Goal: Task Accomplishment & Management: Manage account settings

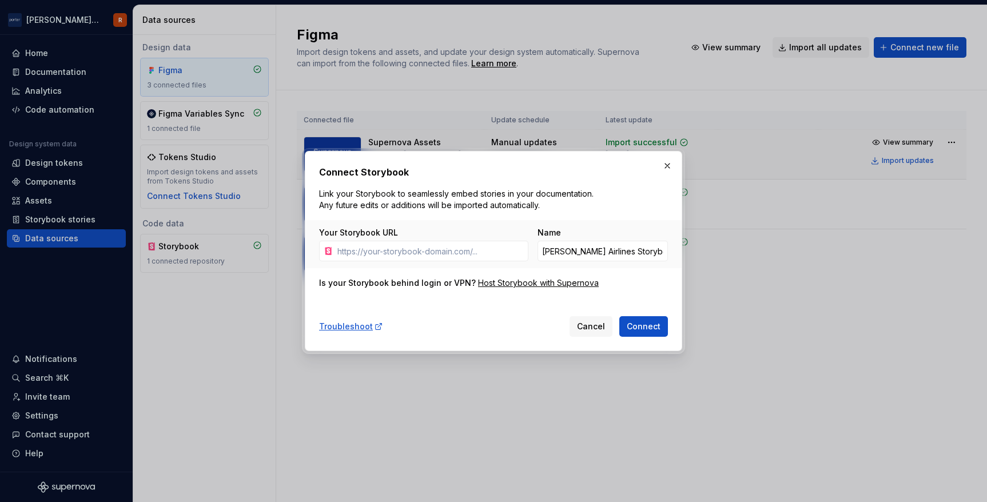
click at [668, 160] on button "button" at bounding box center [668, 166] width 16 height 16
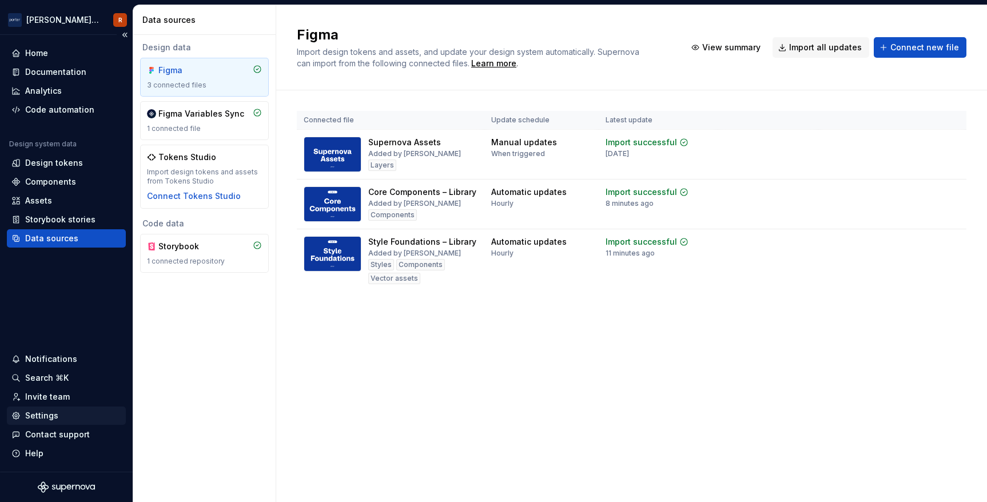
click at [49, 412] on div "Settings" at bounding box center [41, 415] width 33 height 11
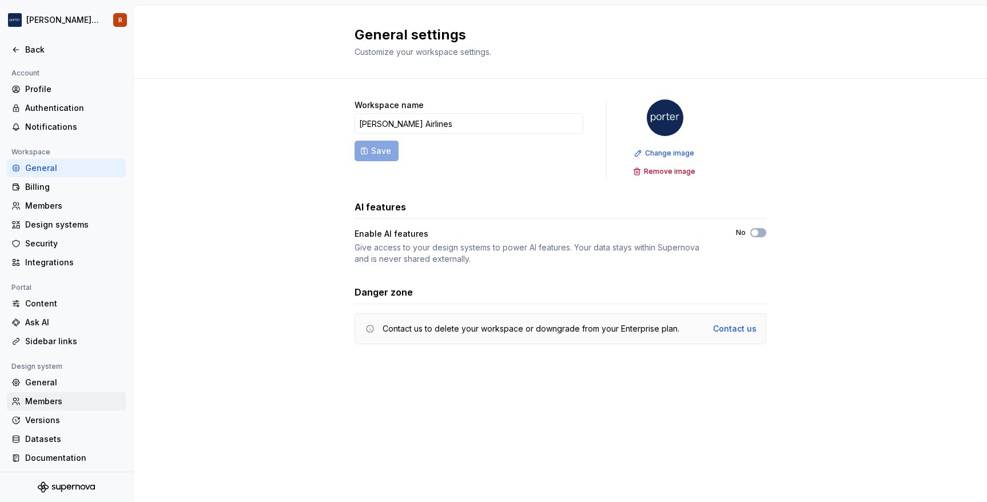
click at [55, 403] on div "Members" at bounding box center [73, 401] width 96 height 11
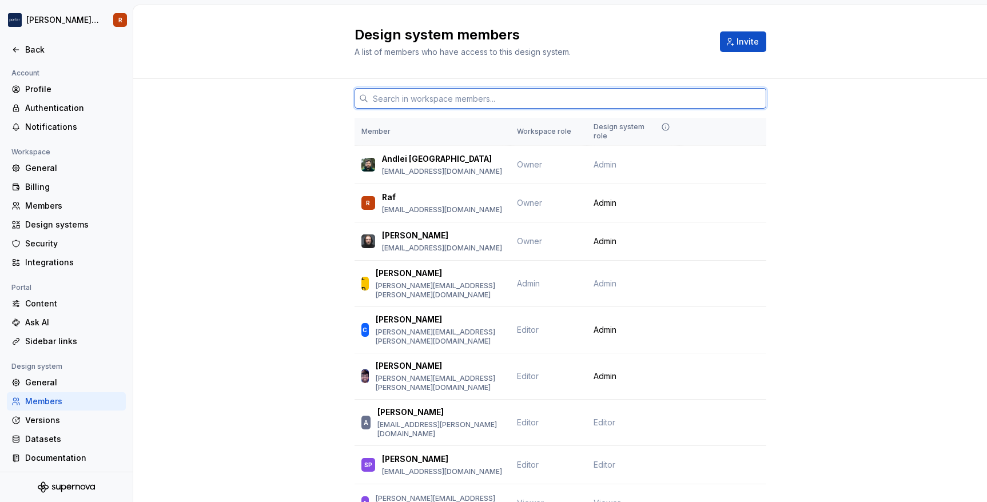
click at [450, 93] on input "text" at bounding box center [567, 98] width 398 height 21
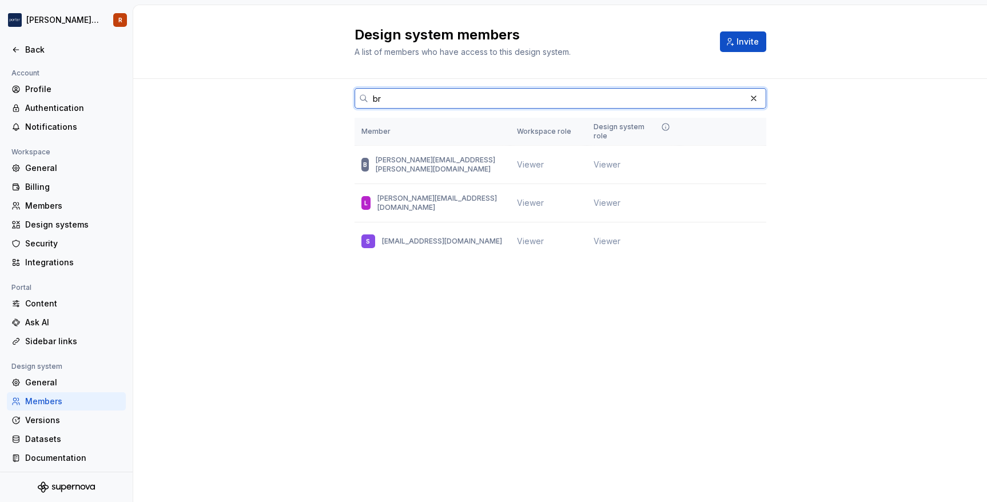
type input "b"
